Goal: Information Seeking & Learning: Learn about a topic

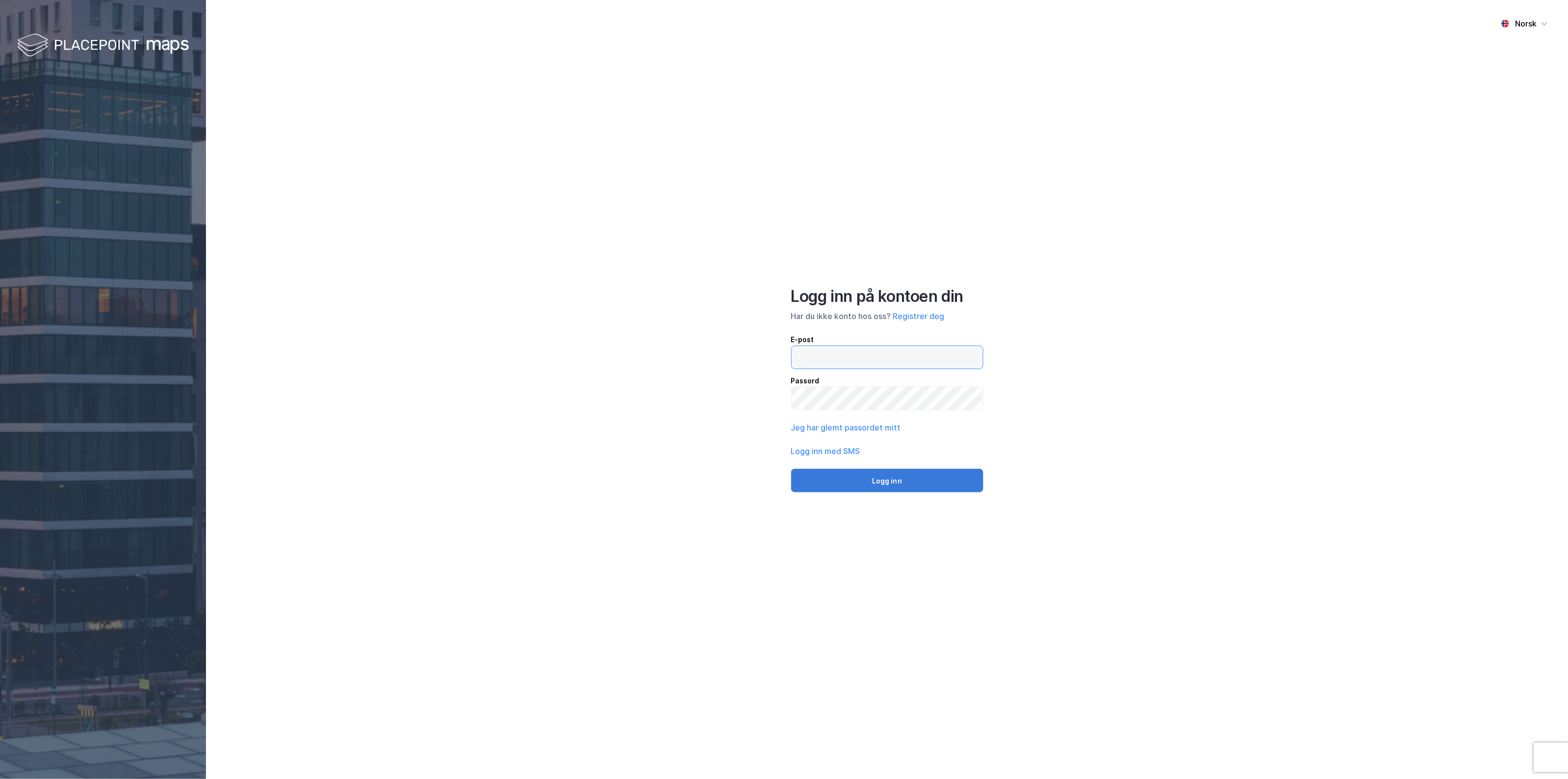
type input "[EMAIL_ADDRESS][DOMAIN_NAME]"
click at [812, 471] on button "Logg inn" at bounding box center [887, 480] width 192 height 24
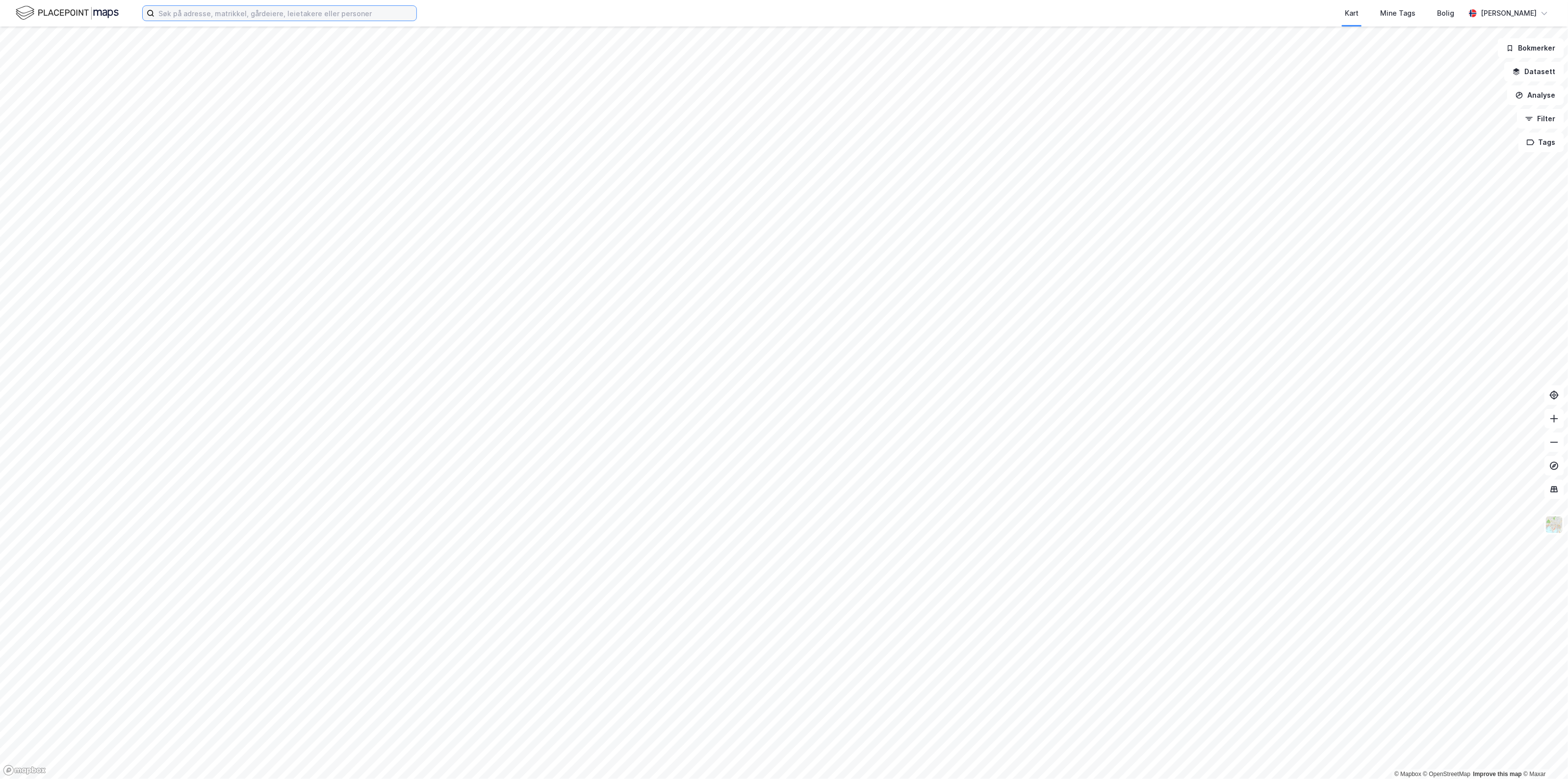
click at [364, 19] on input at bounding box center [285, 13] width 262 height 15
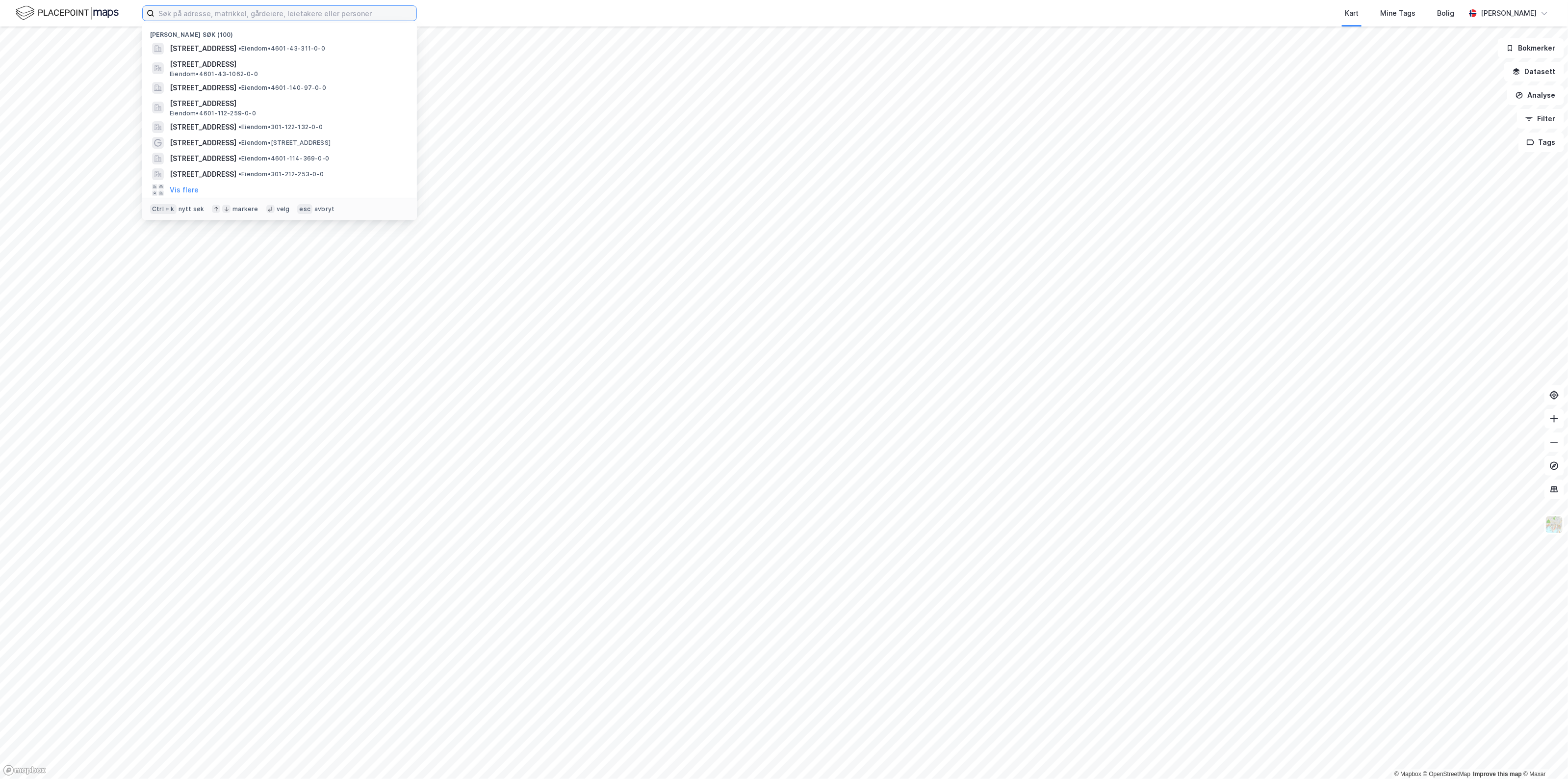
paste input "[STREET_ADDRESS],"
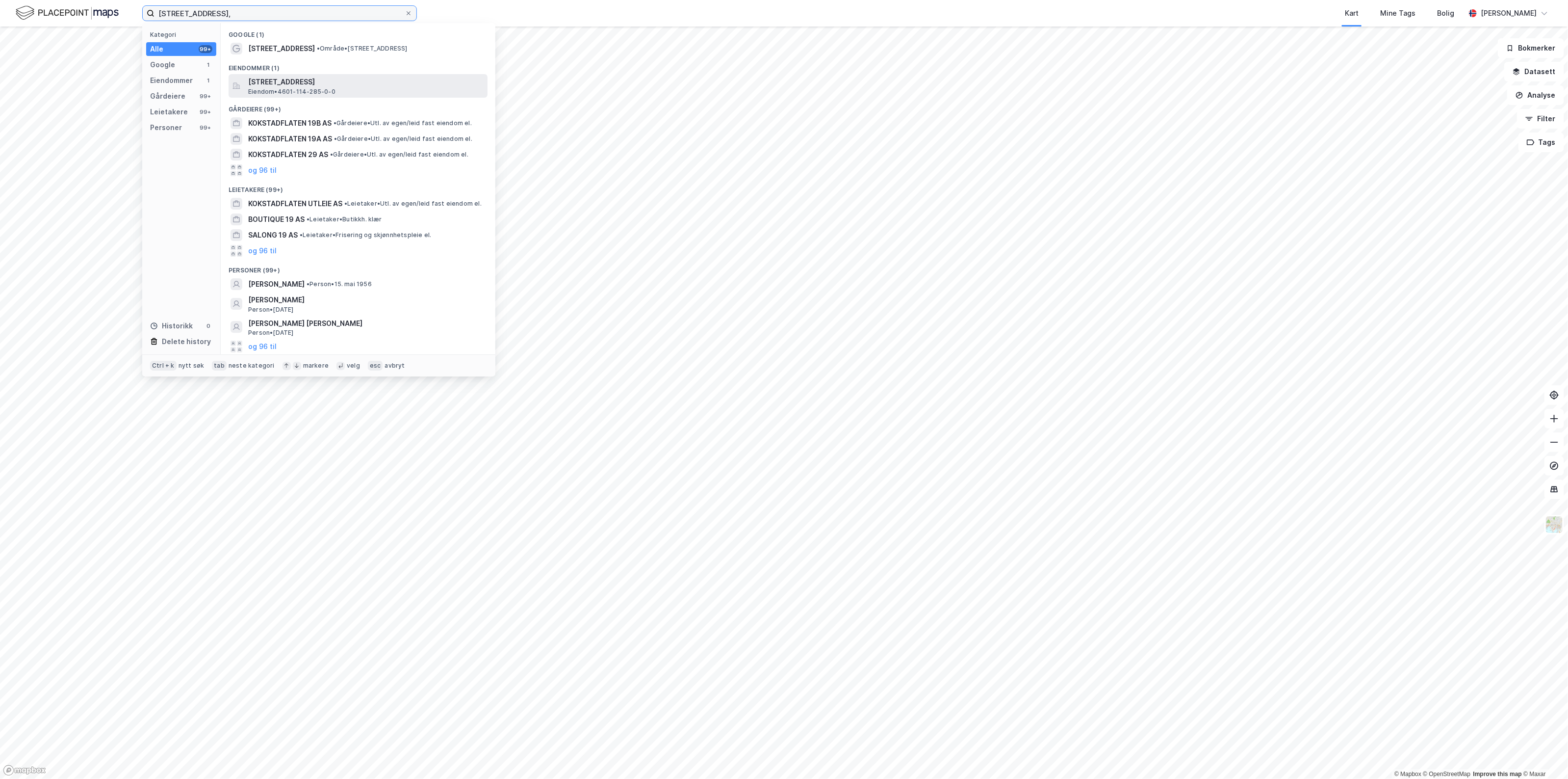
type input "[STREET_ADDRESS],"
click at [314, 86] on span "[STREET_ADDRESS]" at bounding box center [366, 82] width 236 height 12
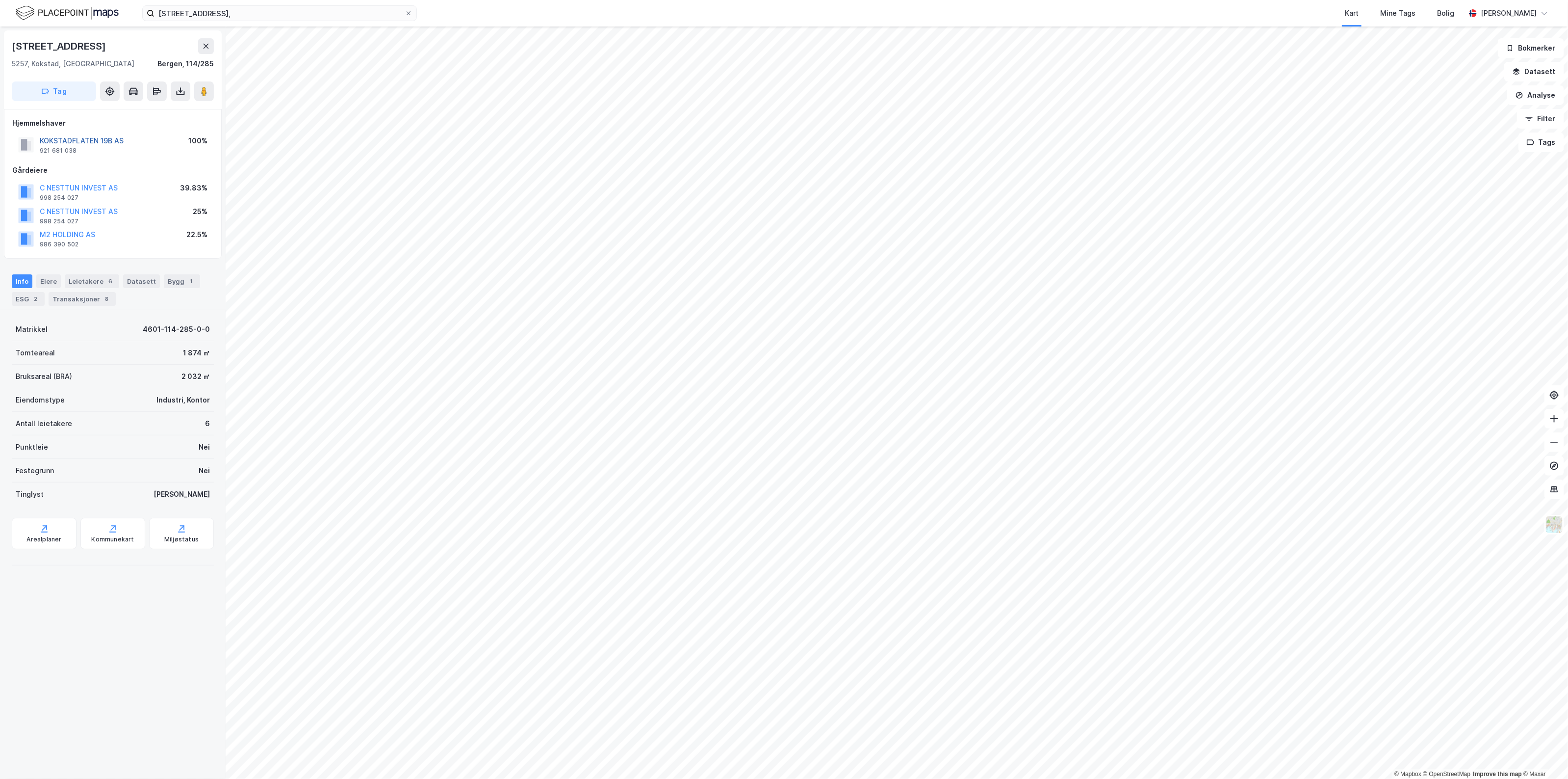
click at [0, 0] on button "KOKSTADFLATEN 19B AS" at bounding box center [0, 0] width 0 height 0
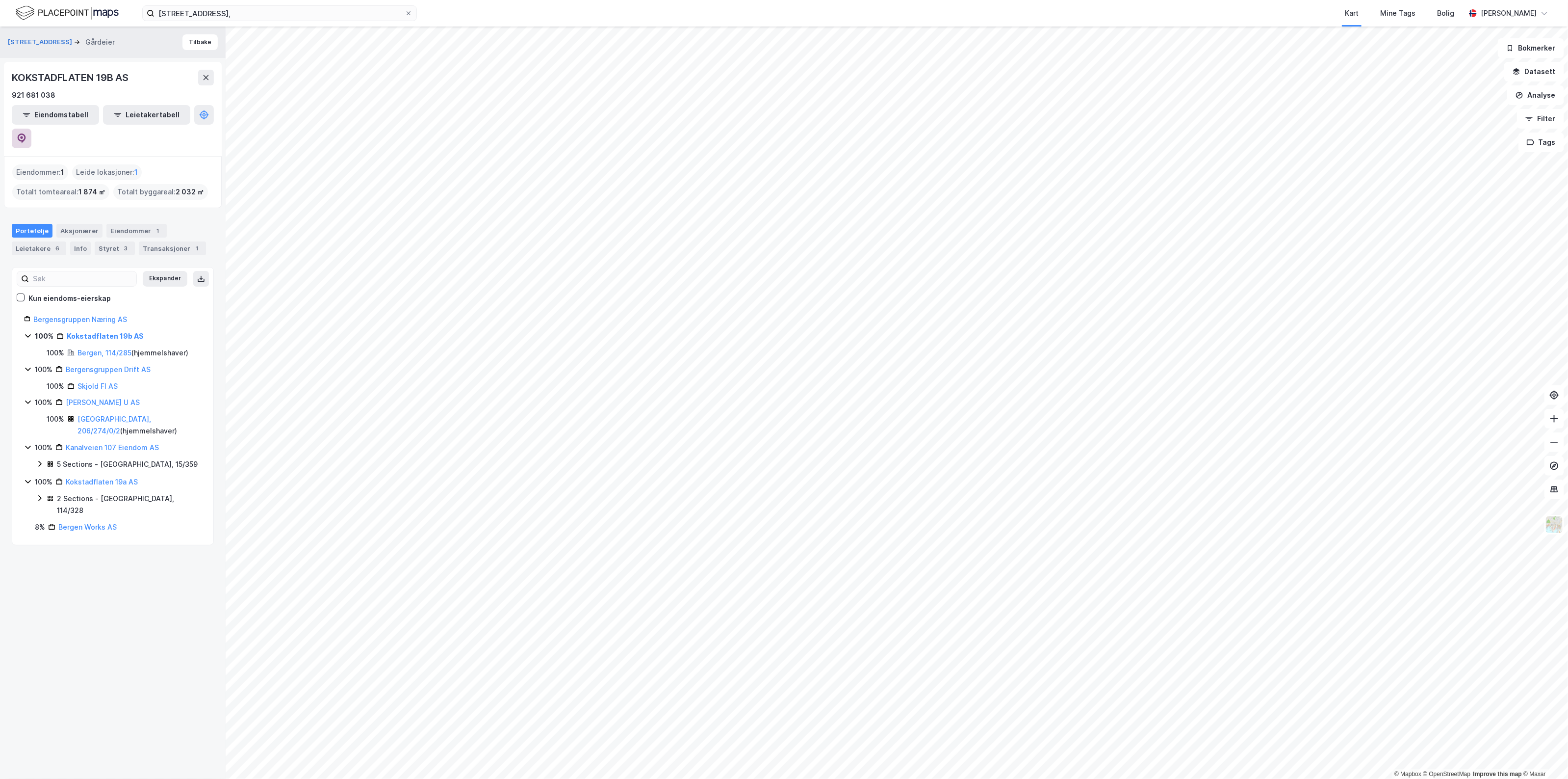
click at [32, 129] on button at bounding box center [21, 138] width 19 height 19
click at [150, 241] on div "Transaksjoner 1" at bounding box center [172, 248] width 67 height 14
